Goal: Information Seeking & Learning: Learn about a topic

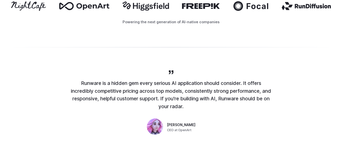
scroll to position [253, 0]
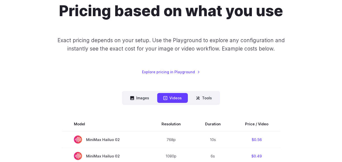
scroll to position [76, 0]
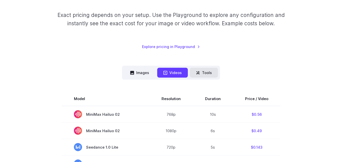
click at [198, 74] on icon at bounding box center [198, 73] width 4 height 4
click at [206, 73] on button "Tools" at bounding box center [204, 73] width 28 height 10
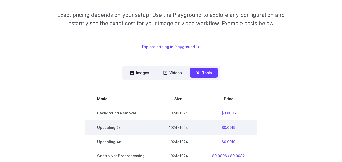
scroll to position [126, 0]
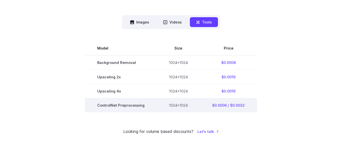
click at [109, 106] on td "ControlNet Preprocessing" at bounding box center [121, 105] width 72 height 14
drag, startPoint x: 109, startPoint y: 106, endPoint x: 134, endPoint y: 106, distance: 25.5
click at [134, 106] on td "ControlNet Preprocessing" at bounding box center [121, 105] width 72 height 14
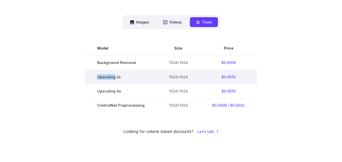
drag, startPoint x: 115, startPoint y: 77, endPoint x: 93, endPoint y: 76, distance: 21.5
click at [93, 76] on td "Upscaling 2x" at bounding box center [121, 77] width 72 height 14
copy td "Upscaling"
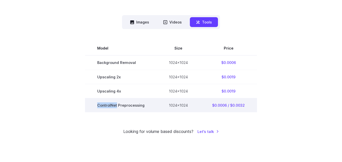
drag, startPoint x: 117, startPoint y: 105, endPoint x: 97, endPoint y: 105, distance: 19.7
click at [97, 105] on td "ControlNet Preprocessing" at bounding box center [121, 105] width 72 height 14
copy td "ControlNet"
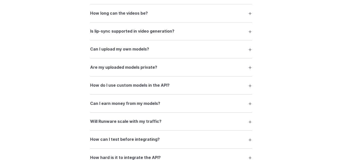
scroll to position [759, 0]
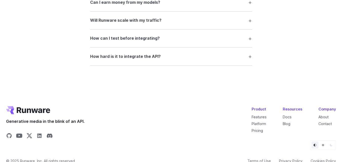
click at [133, 17] on h3 "Will Runware scale with my traffic?" at bounding box center [125, 20] width 71 height 7
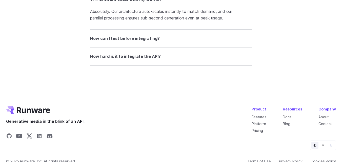
scroll to position [729, 0]
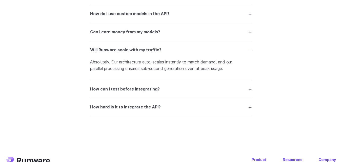
click at [145, 51] on h3 "Will Runware scale with my traffic?" at bounding box center [125, 50] width 71 height 7
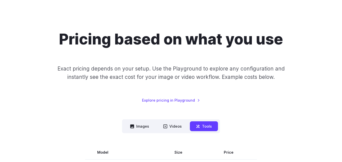
scroll to position [0, 0]
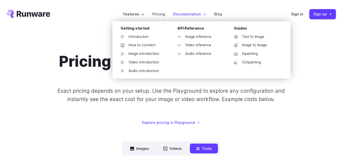
drag, startPoint x: 243, startPoint y: 37, endPoint x: 208, endPoint y: 65, distance: 44.3
click at [136, 37] on link "Introduction" at bounding box center [142, 37] width 53 height 8
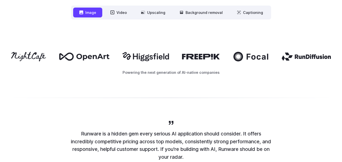
click at [127, 73] on p "Powering the next generation of AI-native companies" at bounding box center [171, 73] width 330 height 6
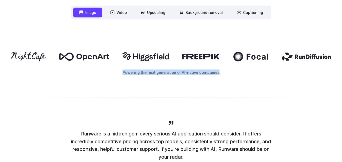
drag, startPoint x: 127, startPoint y: 73, endPoint x: 206, endPoint y: 72, distance: 79.7
click at [206, 72] on p "Powering the next generation of AI-native companies" at bounding box center [171, 73] width 330 height 6
drag, startPoint x: 206, startPoint y: 72, endPoint x: 136, endPoint y: 74, distance: 70.3
click at [136, 74] on p "Powering the next generation of AI-native companies" at bounding box center [171, 73] width 330 height 6
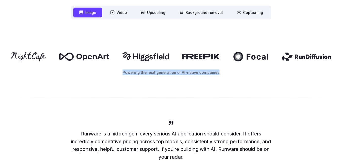
click at [136, 74] on p "Powering the next generation of AI-native companies" at bounding box center [171, 73] width 330 height 6
drag, startPoint x: 136, startPoint y: 74, endPoint x: 205, endPoint y: 73, distance: 68.6
click at [205, 73] on p "Powering the next generation of AI-native companies" at bounding box center [171, 73] width 330 height 6
click at [167, 73] on p "Powering the next generation of AI-native companies" at bounding box center [171, 73] width 330 height 6
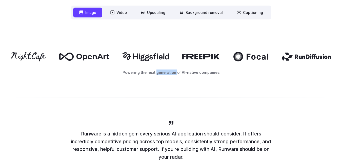
click at [167, 73] on p "Powering the next generation of AI-native companies" at bounding box center [171, 73] width 330 height 6
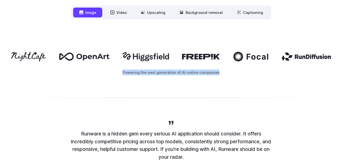
click at [167, 73] on p "Powering the next generation of AI-native companies" at bounding box center [171, 73] width 330 height 6
click at [176, 73] on p "Powering the next generation of AI-native companies" at bounding box center [171, 73] width 330 height 6
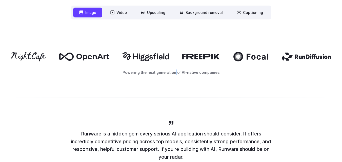
click at [176, 73] on p "Powering the next generation of AI-native companies" at bounding box center [171, 73] width 330 height 6
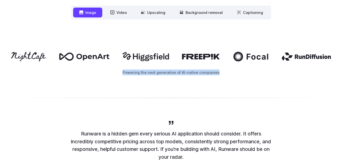
click at [176, 73] on p "Powering the next generation of AI-native companies" at bounding box center [171, 73] width 330 height 6
click at [174, 70] on p "Powering the next generation of AI-native companies" at bounding box center [171, 73] width 330 height 6
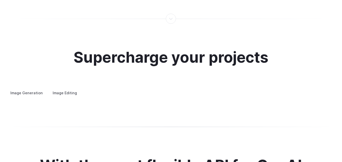
scroll to position [951, 0]
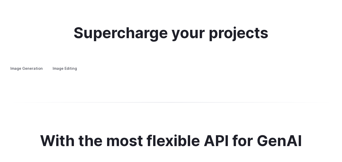
click at [0, 0] on h3 "Custom avatars" at bounding box center [0, 0] width 0 height 0
click at [0, 0] on summary "Concept design" at bounding box center [0, 0] width 0 height 0
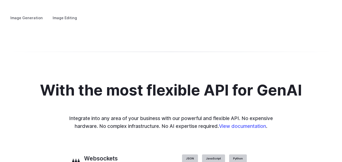
click at [0, 0] on h3 "Creative styling" at bounding box center [0, 0] width 0 height 0
click at [0, 0] on h3 "Architecture" at bounding box center [0, 0] width 0 height 0
click at [0, 0] on h3 "Product design" at bounding box center [0, 0] width 0 height 0
click at [0, 0] on h3 "Personalized assets" at bounding box center [0, 0] width 0 height 0
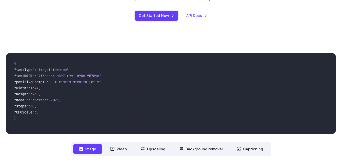
scroll to position [0, 0]
